Goal: Book appointment/travel/reservation

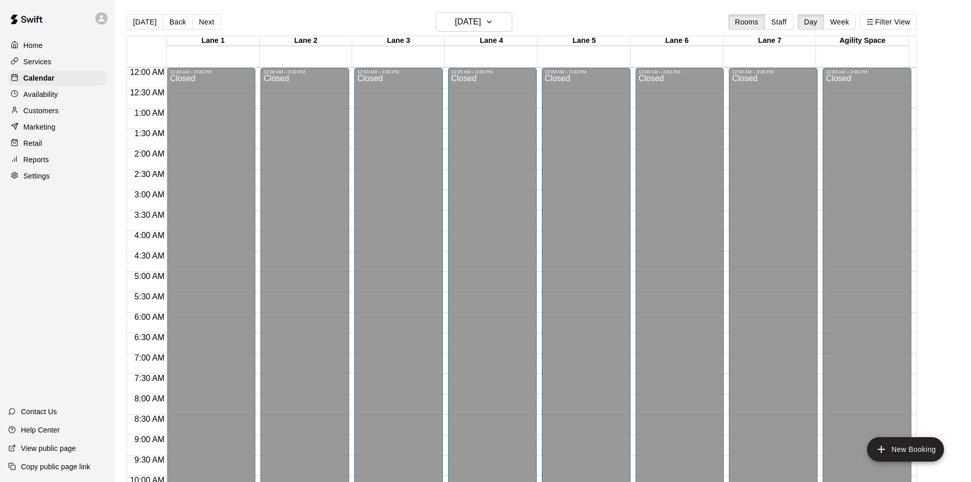
scroll to position [554, 0]
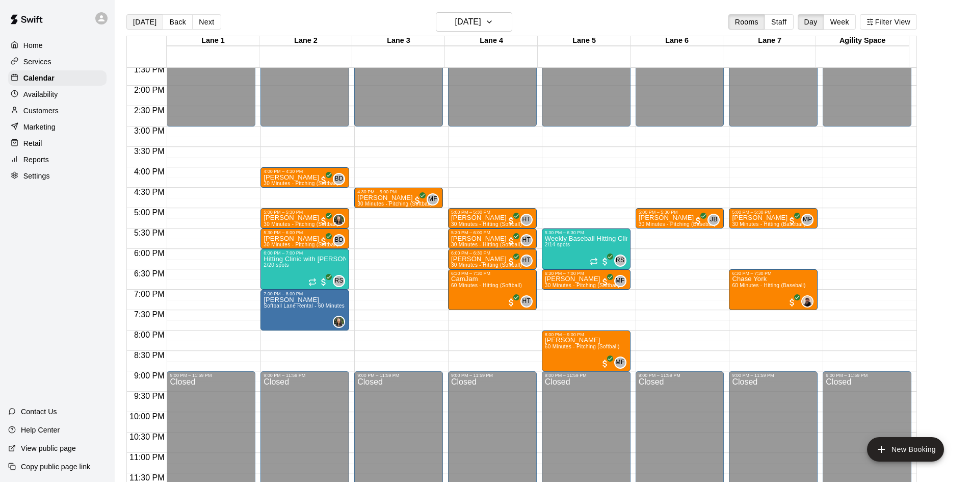
drag, startPoint x: 148, startPoint y: 23, endPoint x: 155, endPoint y: 22, distance: 6.8
click at [148, 23] on button "[DATE]" at bounding box center [144, 21] width 37 height 15
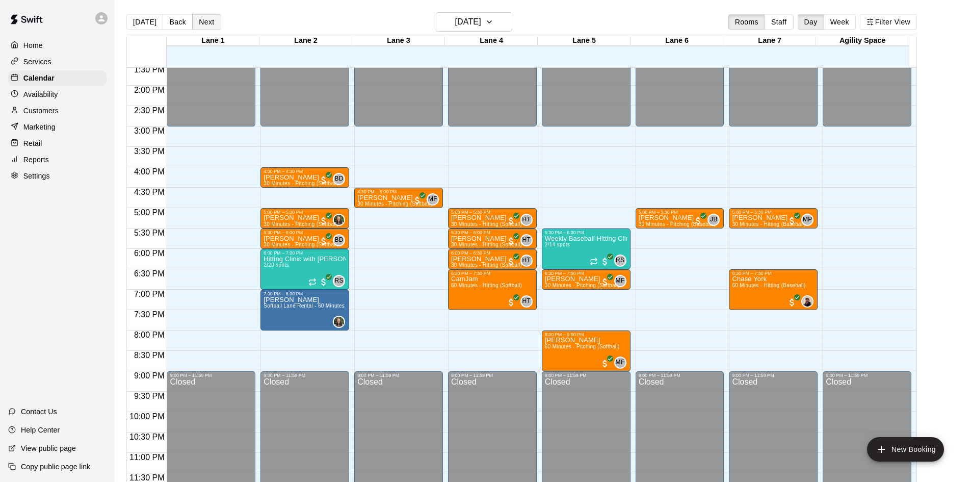
click at [202, 20] on button "Next" at bounding box center [206, 21] width 29 height 15
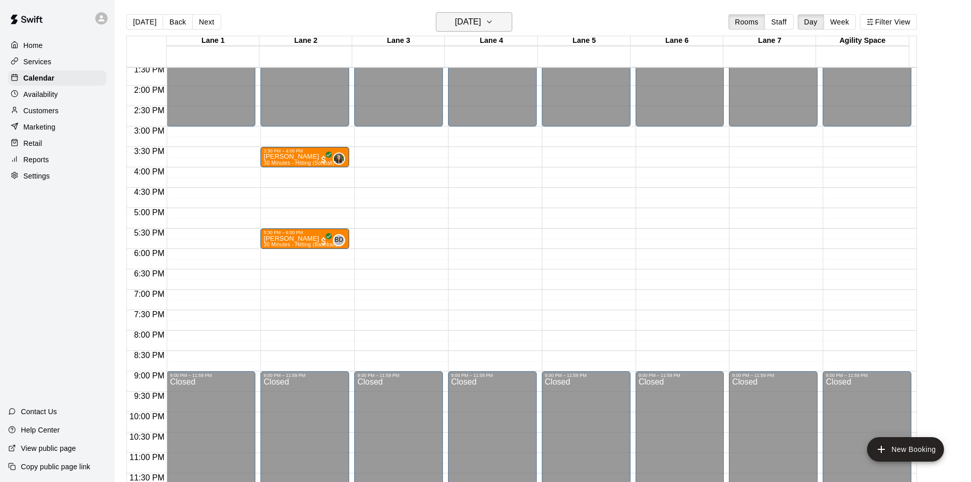
click at [476, 26] on h6 "[DATE]" at bounding box center [468, 22] width 26 height 14
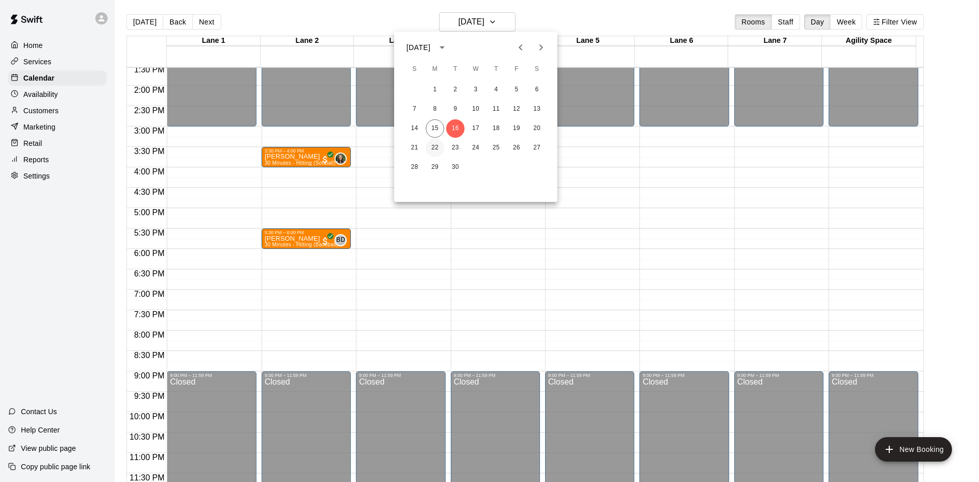
click at [434, 146] on button "22" at bounding box center [435, 148] width 18 height 18
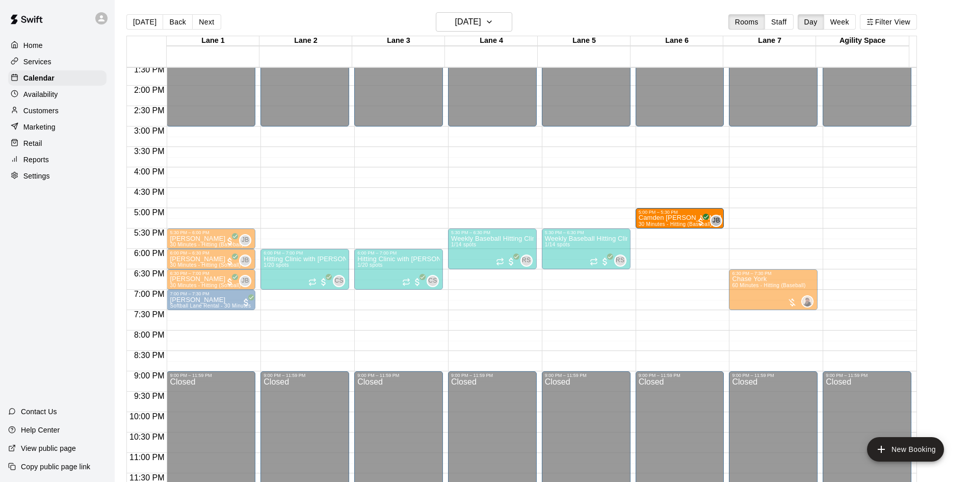
drag, startPoint x: 200, startPoint y: 220, endPoint x: 694, endPoint y: 227, distance: 493.7
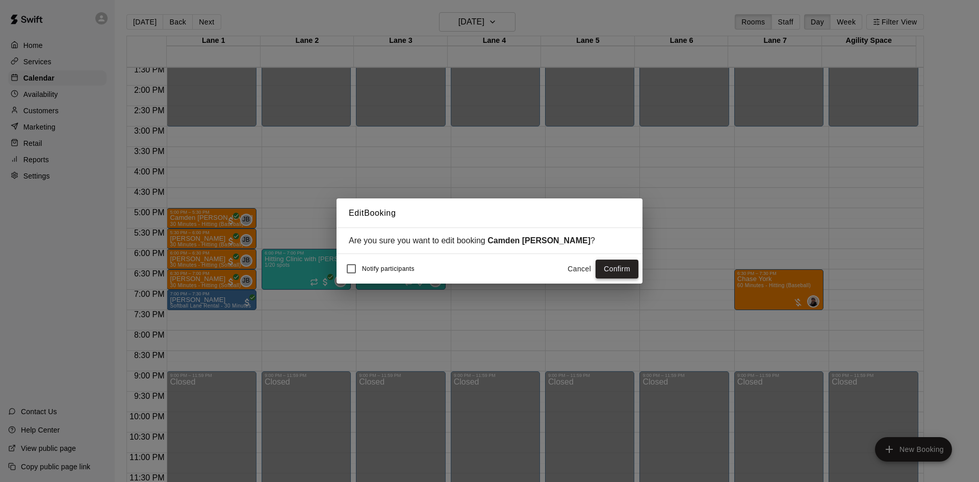
click at [610, 271] on button "Confirm" at bounding box center [617, 269] width 43 height 19
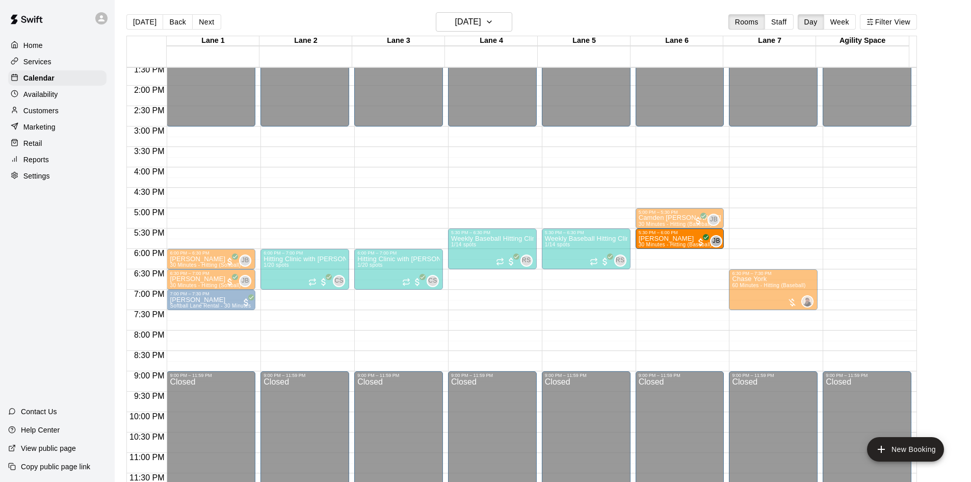
drag, startPoint x: 223, startPoint y: 240, endPoint x: 721, endPoint y: 249, distance: 497.8
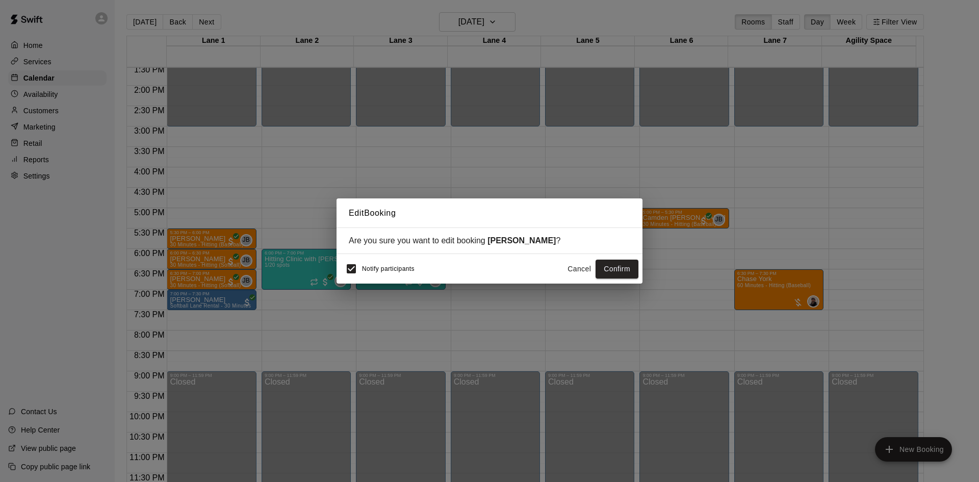
click at [580, 271] on button "Cancel" at bounding box center [579, 269] width 33 height 19
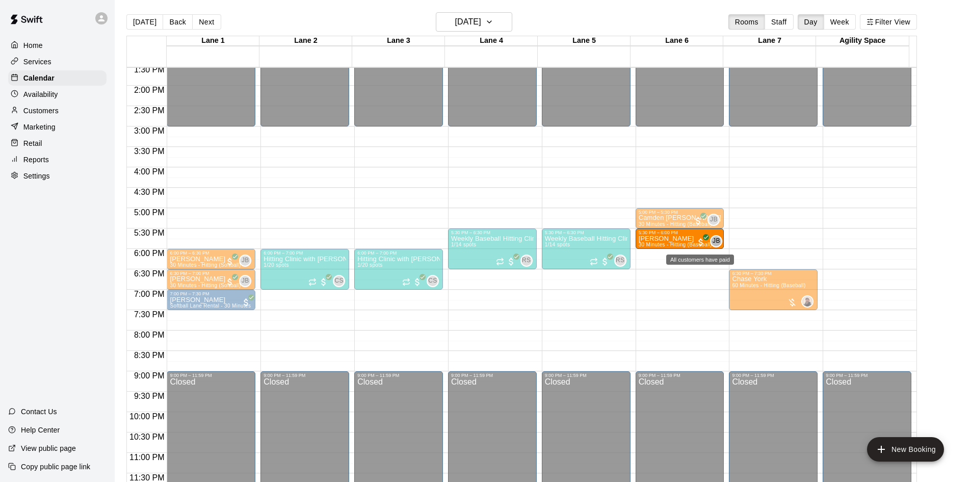
drag, startPoint x: 206, startPoint y: 238, endPoint x: 704, endPoint y: 245, distance: 498.3
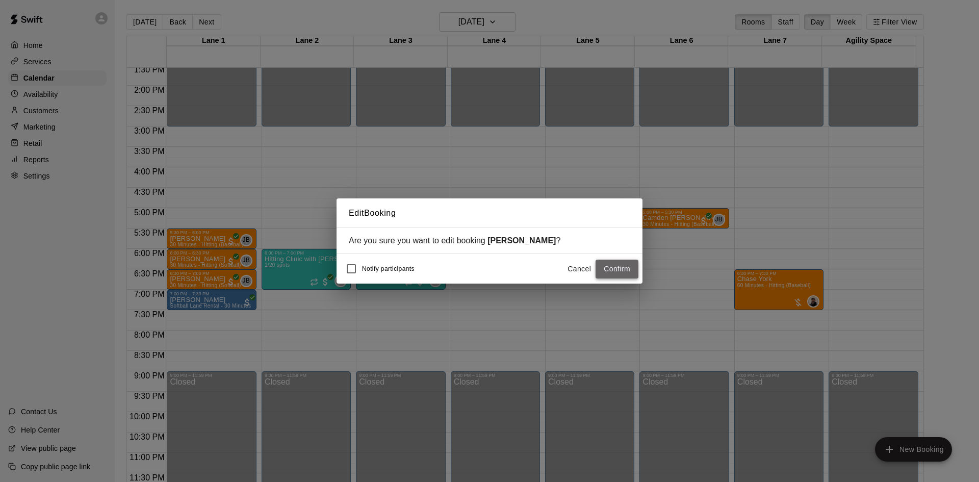
click at [626, 270] on button "Confirm" at bounding box center [617, 269] width 43 height 19
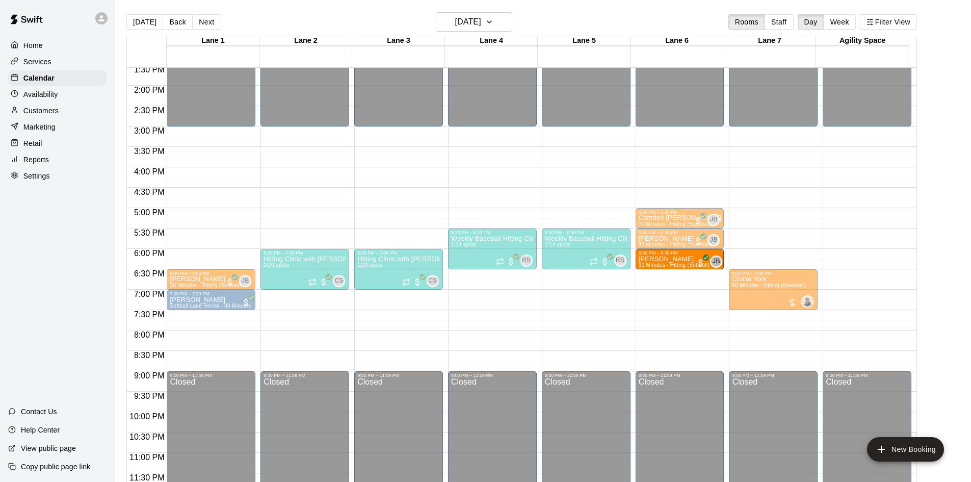
drag, startPoint x: 194, startPoint y: 263, endPoint x: 680, endPoint y: 268, distance: 485.5
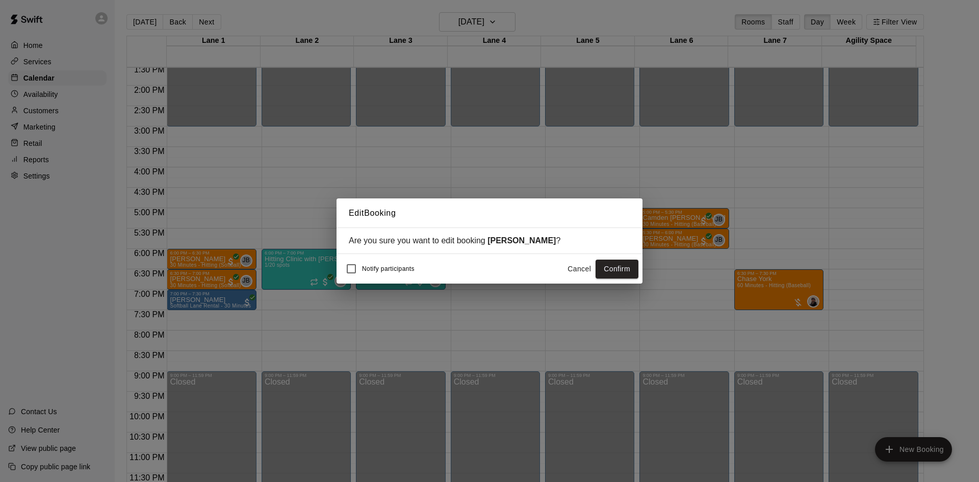
click at [615, 276] on button "Confirm" at bounding box center [617, 269] width 43 height 19
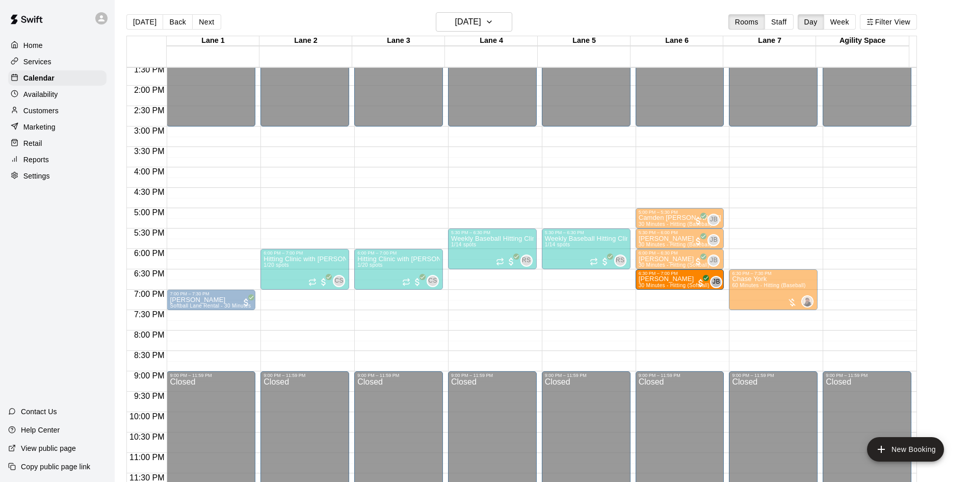
drag, startPoint x: 203, startPoint y: 284, endPoint x: 682, endPoint y: 287, distance: 478.4
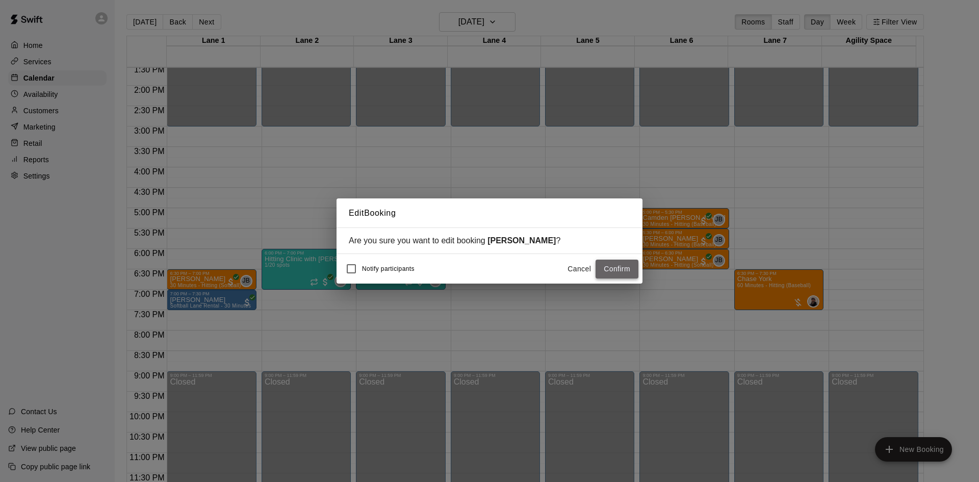
click at [623, 274] on button "Confirm" at bounding box center [617, 269] width 43 height 19
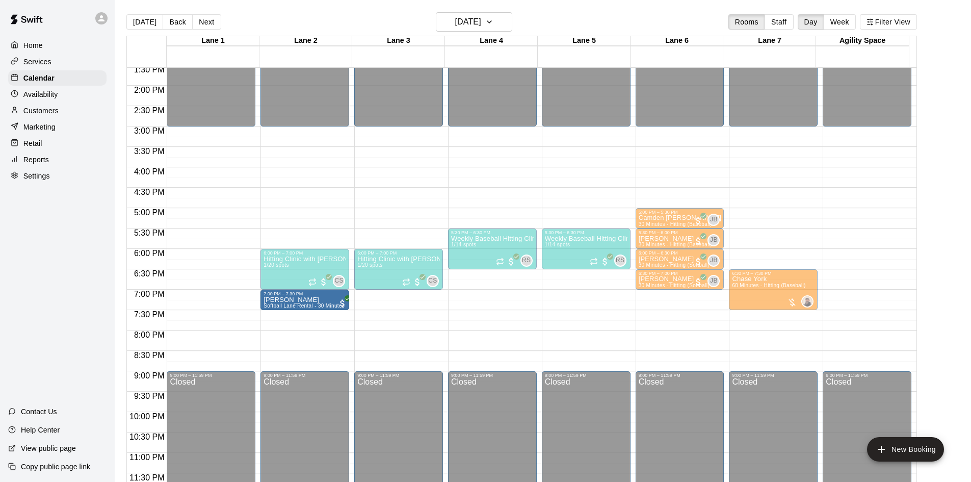
drag, startPoint x: 196, startPoint y: 298, endPoint x: 283, endPoint y: 304, distance: 86.4
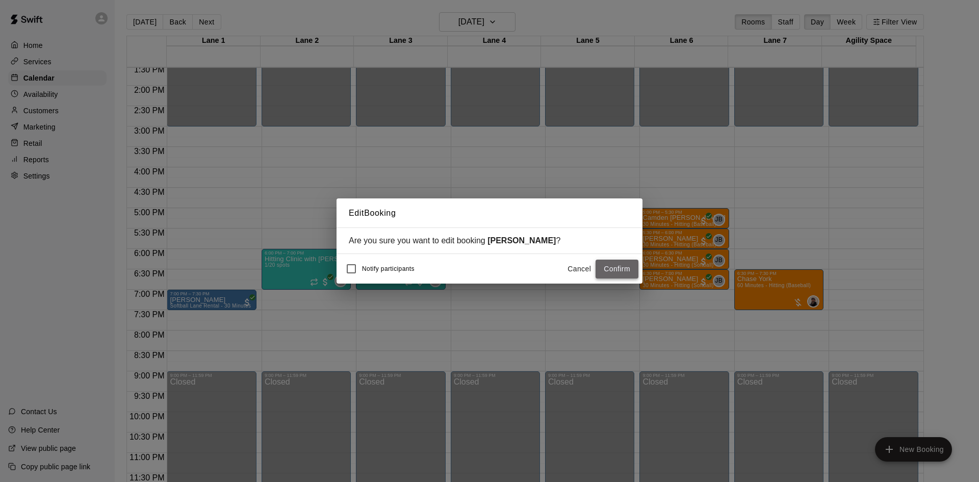
click at [629, 275] on button "Confirm" at bounding box center [617, 269] width 43 height 19
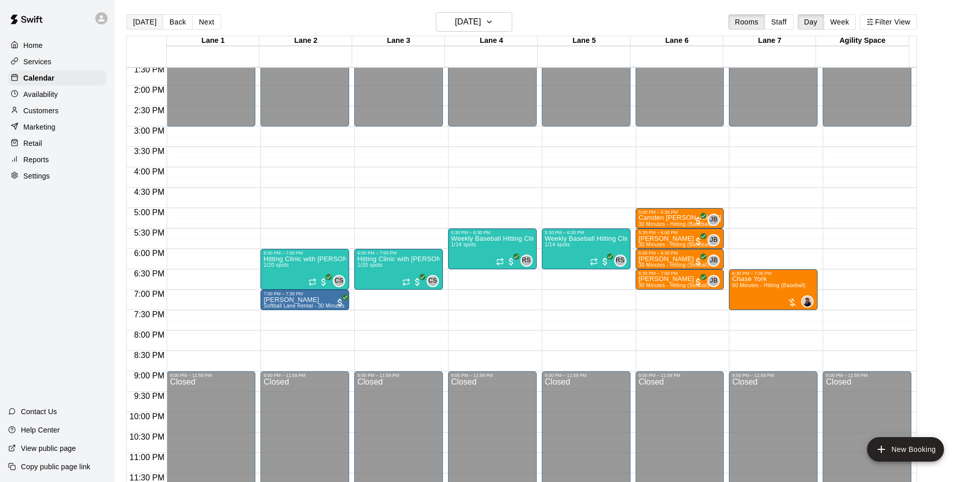
click at [144, 18] on button "[DATE]" at bounding box center [144, 21] width 37 height 15
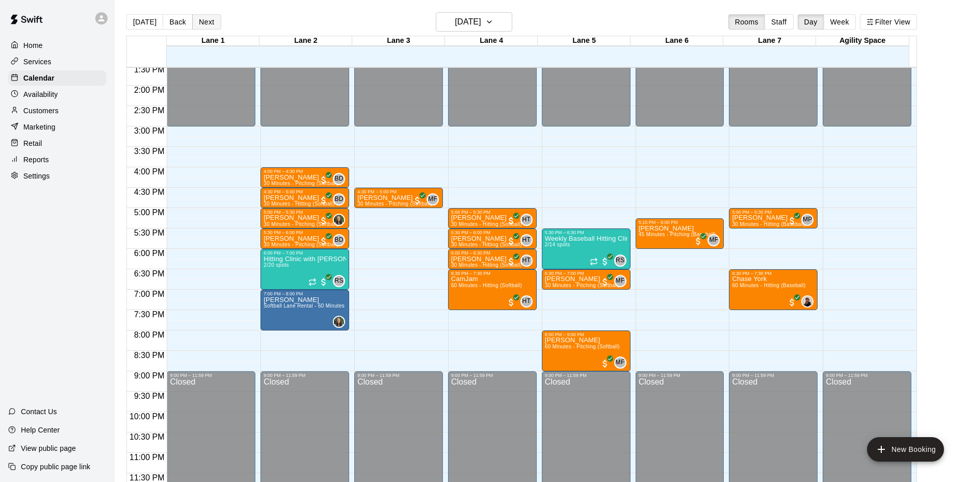
click at [201, 23] on button "Next" at bounding box center [206, 21] width 29 height 15
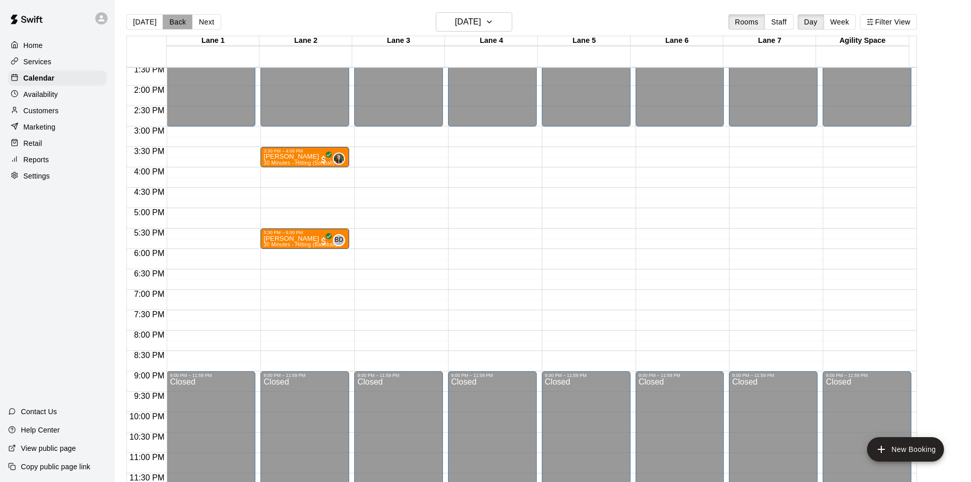
click at [163, 23] on button "Back" at bounding box center [178, 21] width 30 height 15
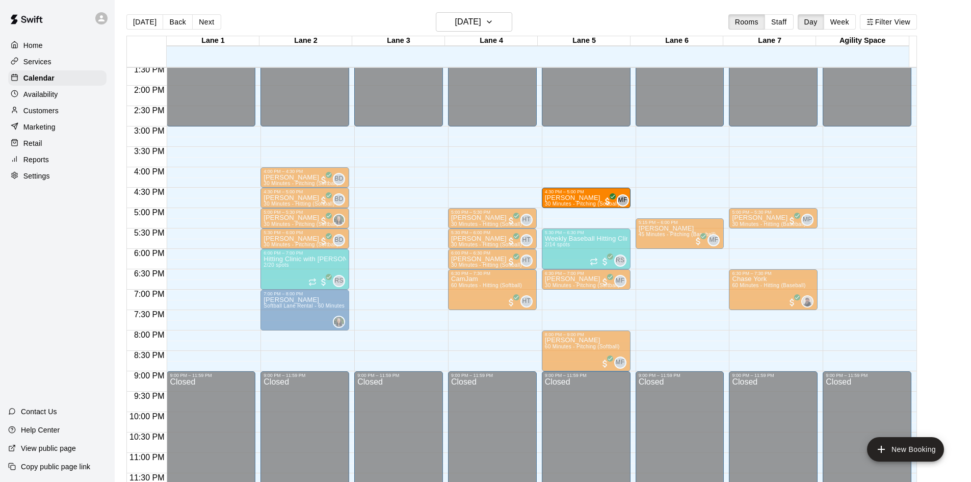
drag, startPoint x: 406, startPoint y: 199, endPoint x: 562, endPoint y: 208, distance: 156.3
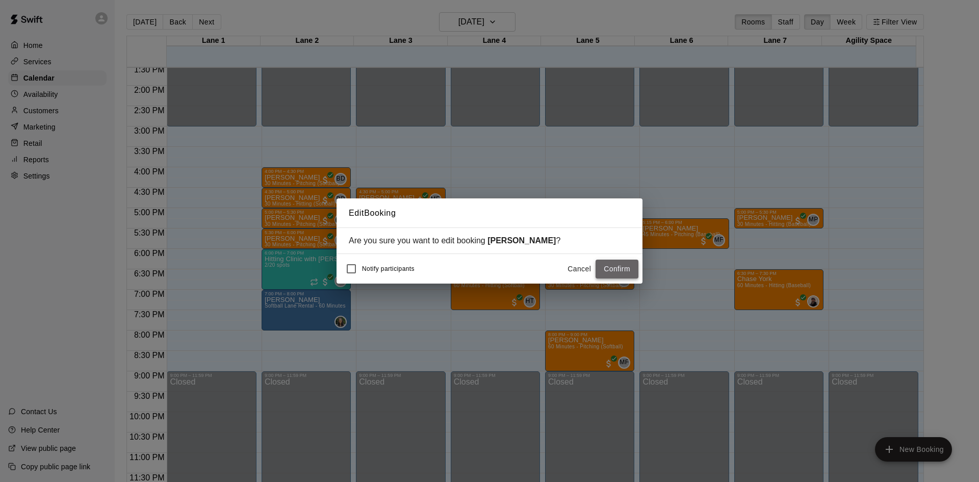
click at [609, 268] on button "Confirm" at bounding box center [617, 269] width 43 height 19
